Goal: Transaction & Acquisition: Obtain resource

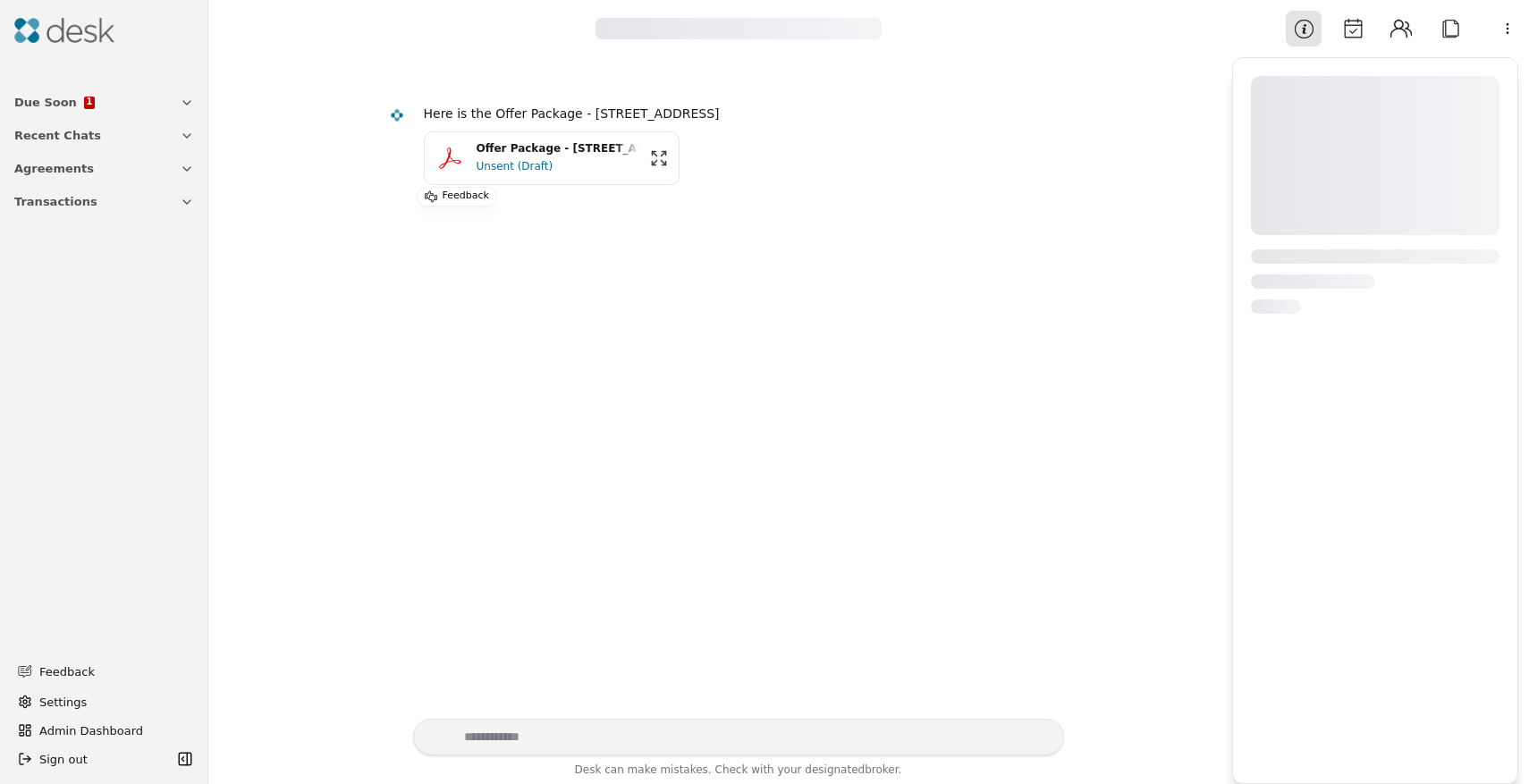
click at [551, 155] on div "Offer Package - [STREET_ADDRESS]" at bounding box center [558, 149] width 163 height 17
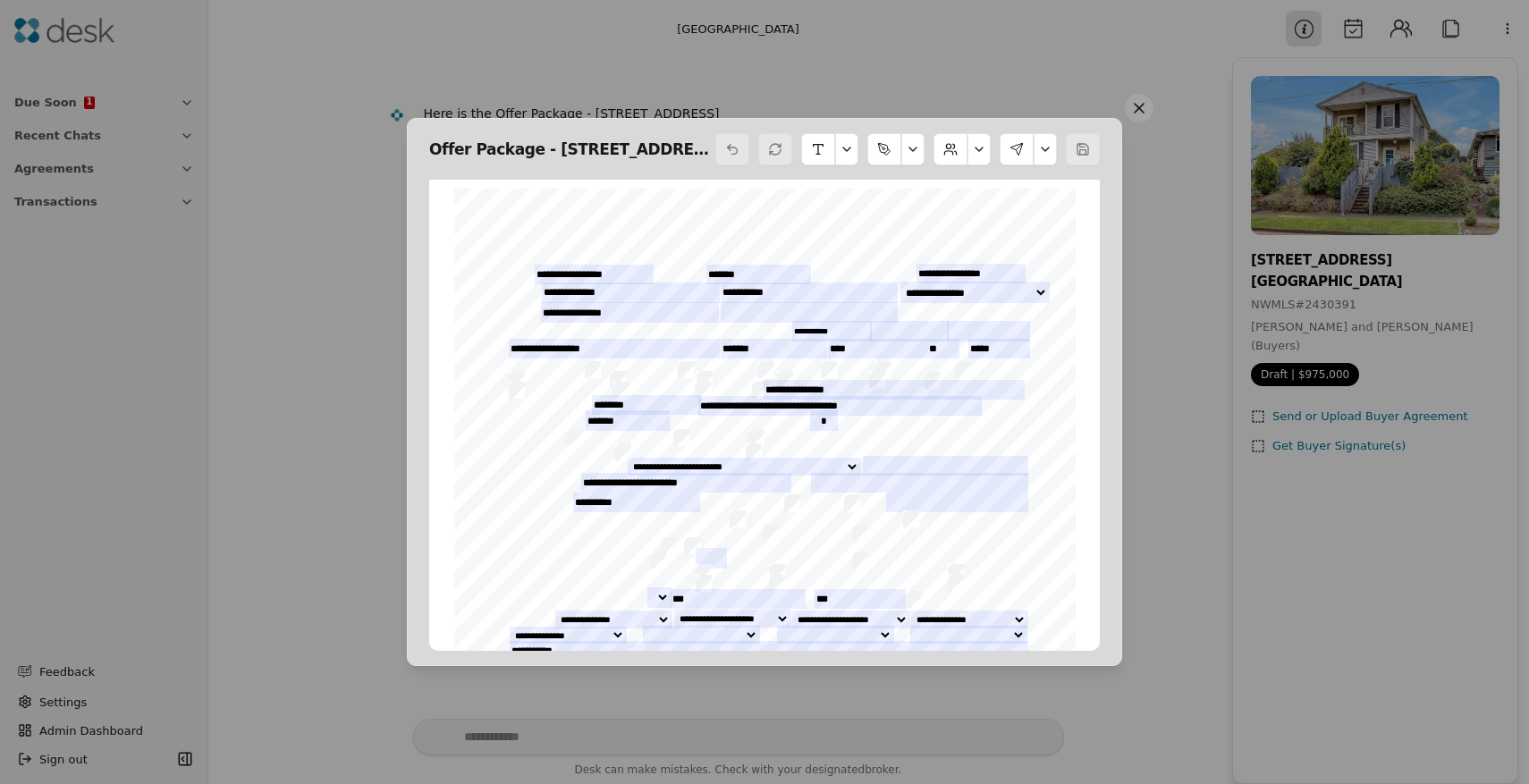
scroll to position [9, 0]
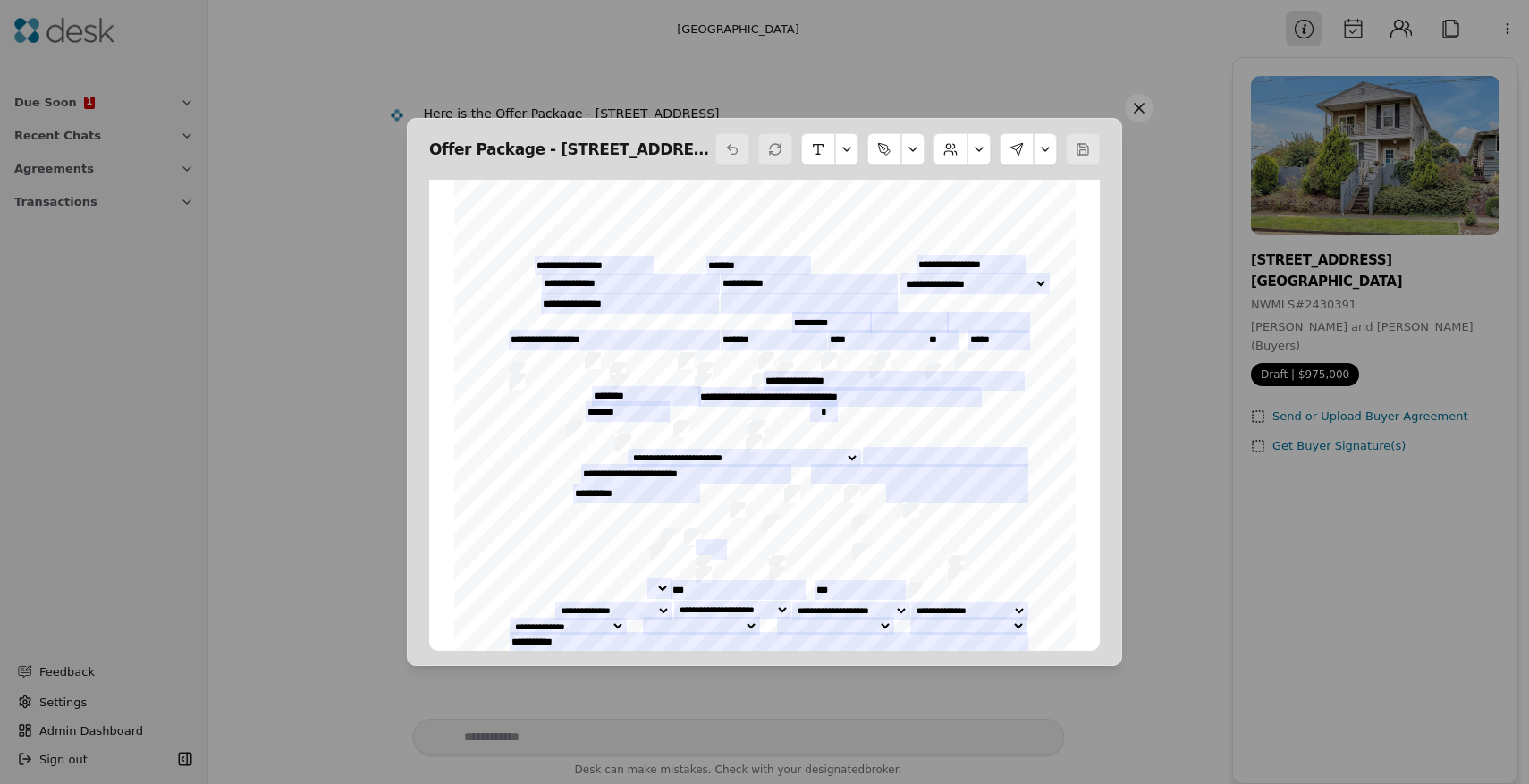
click at [1048, 153] on button at bounding box center [1045, 149] width 24 height 32
click at [1029, 286] on button "Download PDF" at bounding box center [991, 290] width 120 height 32
